Goal: Task Accomplishment & Management: Use online tool/utility

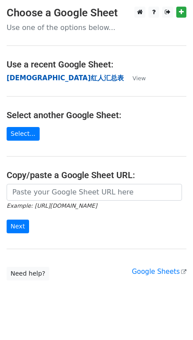
click at [31, 77] on strong "[DEMOGRAPHIC_DATA]红人汇总表" at bounding box center [65, 78] width 117 height 8
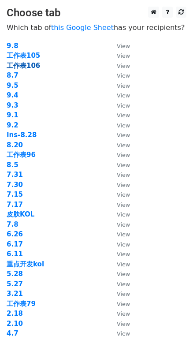
click at [35, 65] on strong "工作表106" at bounding box center [24, 66] width 34 height 8
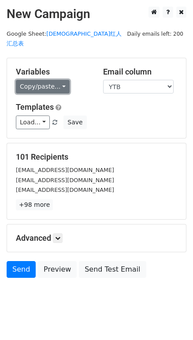
click at [38, 80] on link "Copy/paste..." at bounding box center [43, 87] width 54 height 14
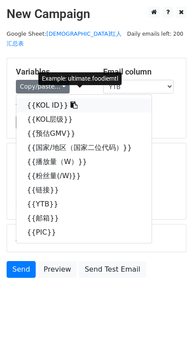
click at [46, 98] on link "{{KOL ID}}" at bounding box center [83, 105] width 135 height 14
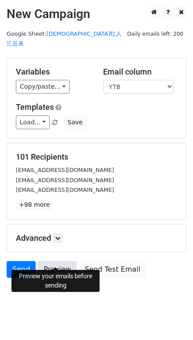
click at [65, 261] on link "Preview" at bounding box center [57, 269] width 39 height 17
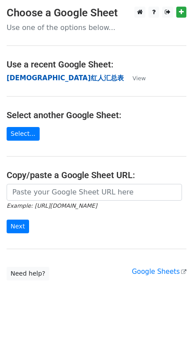
click at [24, 78] on strong "[DEMOGRAPHIC_DATA]红人汇总表" at bounding box center [65, 78] width 117 height 8
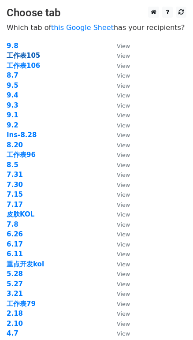
click at [33, 55] on strong "工作表105" at bounding box center [24, 56] width 34 height 8
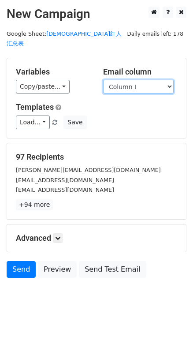
click at [111, 80] on select "Column A Column B Column C Column D Column E Column F Column G Column H Column …" at bounding box center [138, 87] width 71 height 14
click at [113, 80] on select "Column A Column B Column C Column D Column E Column F Column G Column H Column …" at bounding box center [138, 87] width 71 height 14
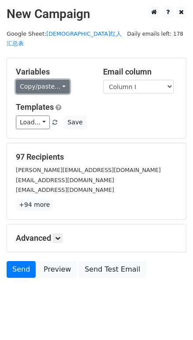
click at [42, 80] on link "Copy/paste..." at bounding box center [43, 87] width 54 height 14
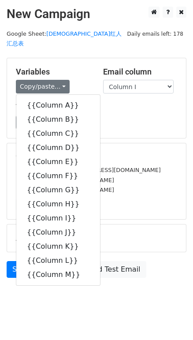
click at [113, 102] on h5 "Templates" at bounding box center [97, 107] width 162 height 10
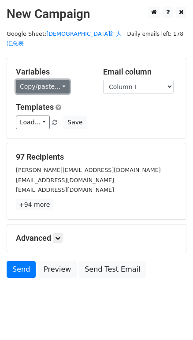
click at [49, 80] on link "Copy/paste..." at bounding box center [43, 87] width 54 height 14
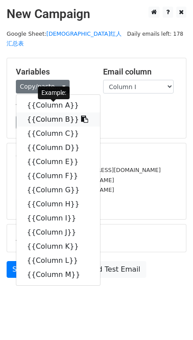
click at [54, 113] on link "{{Column B}}" at bounding box center [58, 120] width 84 height 14
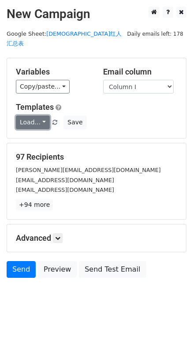
click at [30, 117] on link "Load..." at bounding box center [33, 123] width 34 height 14
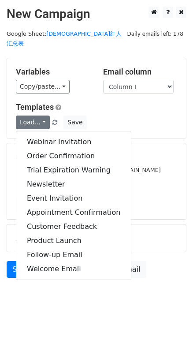
click at [124, 116] on div "Load... Webinar Invitation Order Confirmation Trial Expiration Warning Newslett…" at bounding box center [96, 123] width 175 height 14
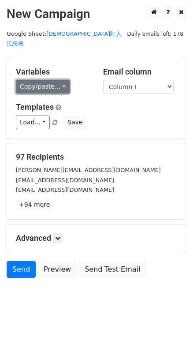
click at [48, 80] on link "Copy/paste..." at bounding box center [43, 87] width 54 height 14
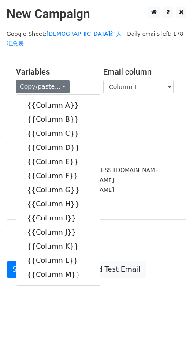
click at [118, 102] on h5 "Templates" at bounding box center [97, 107] width 162 height 10
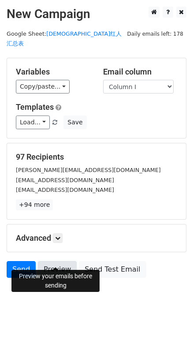
click at [58, 261] on link "Preview" at bounding box center [57, 269] width 39 height 17
click at [64, 261] on link "Preview" at bounding box center [57, 269] width 39 height 17
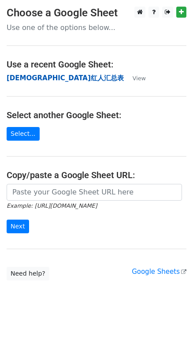
click at [32, 77] on strong "[DEMOGRAPHIC_DATA]红人汇总表" at bounding box center [65, 78] width 117 height 8
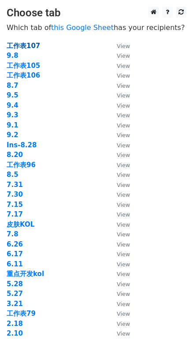
click at [33, 47] on strong "工作表107" at bounding box center [24, 46] width 34 height 8
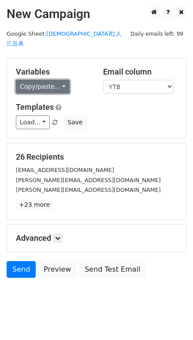
click at [49, 80] on link "Copy/paste..." at bounding box center [43, 87] width 54 height 14
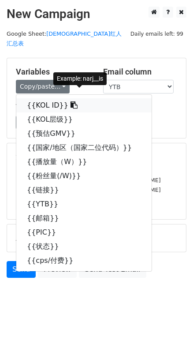
click at [51, 98] on link "{{KOL ID}}" at bounding box center [83, 105] width 135 height 14
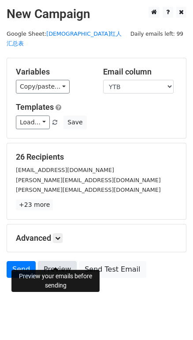
click at [62, 261] on link "Preview" at bounding box center [57, 269] width 39 height 17
click at [56, 233] on link at bounding box center [58, 238] width 10 height 10
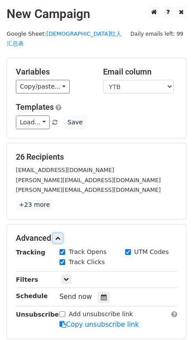
scroll to position [40, 0]
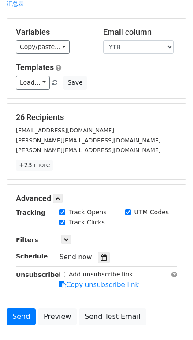
click at [74, 253] on span "Send now" at bounding box center [76, 257] width 33 height 8
click at [101, 255] on icon at bounding box center [104, 258] width 6 height 6
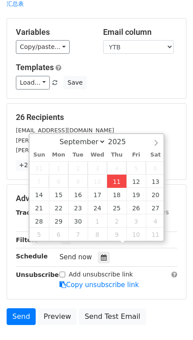
type input "2025-09-11 12:00"
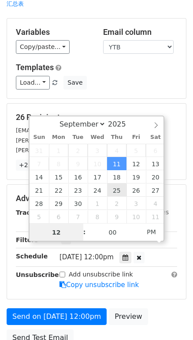
scroll to position [0, 0]
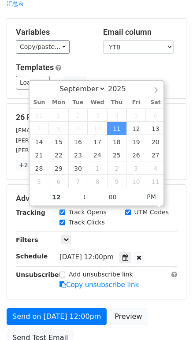
click at [132, 235] on div "Only include spreadsheet rows that match the following filters:" at bounding box center [118, 240] width 131 height 10
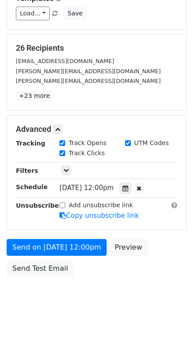
scroll to position [110, 0]
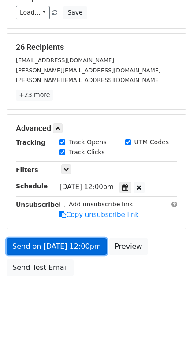
click at [85, 238] on link "Send on Sep 11 at 12:00pm" at bounding box center [57, 246] width 100 height 17
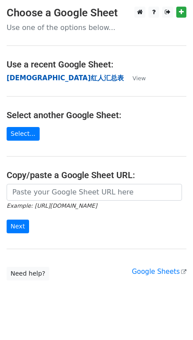
click at [40, 78] on strong "[DEMOGRAPHIC_DATA]红人汇总表" at bounding box center [65, 78] width 117 height 8
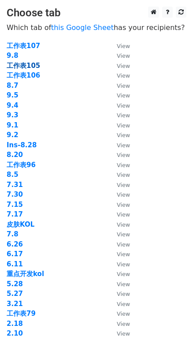
click at [33, 67] on strong "工作表105" at bounding box center [24, 66] width 34 height 8
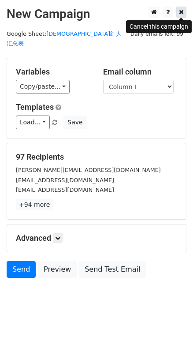
click at [182, 11] on icon at bounding box center [181, 12] width 5 height 6
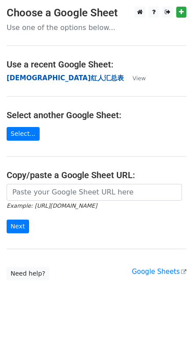
click at [42, 79] on strong "华人红人汇总表" at bounding box center [65, 78] width 117 height 8
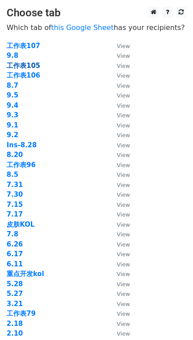
click at [38, 65] on strong "工作表105" at bounding box center [24, 66] width 34 height 8
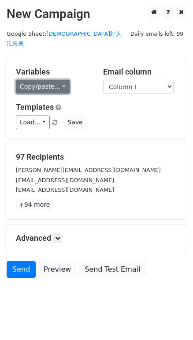
click at [49, 80] on link "Copy/paste..." at bounding box center [43, 87] width 54 height 14
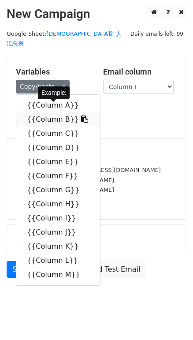
click at [67, 113] on link "{{Column B}}" at bounding box center [58, 120] width 84 height 14
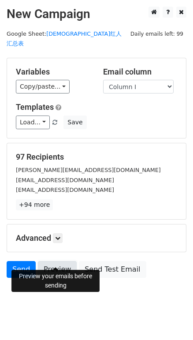
click at [62, 262] on link "Preview" at bounding box center [57, 269] width 39 height 17
